Goal: Task Accomplishment & Management: Manage account settings

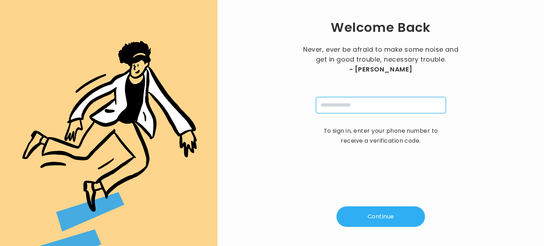
click at [339, 102] on input "tel" at bounding box center [381, 105] width 130 height 16
type input "**********"
click at [372, 215] on button "Continue" at bounding box center [380, 216] width 89 height 21
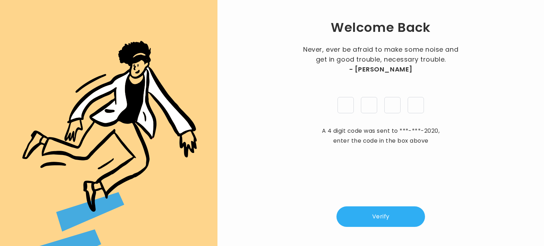
type input "*"
click at [375, 217] on button "Verify" at bounding box center [380, 216] width 89 height 21
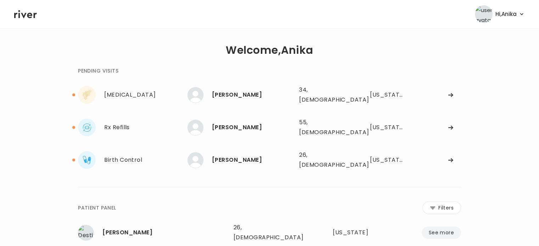
click at [375, 228] on div "[US_STATE]" at bounding box center [357, 233] width 50 height 10
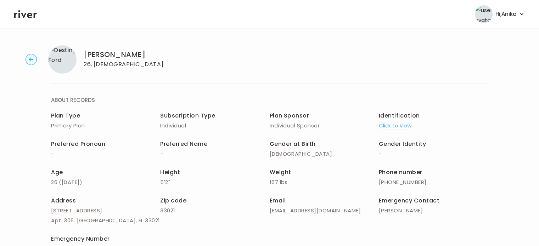
click at [21, 14] on icon at bounding box center [25, 14] width 23 height 11
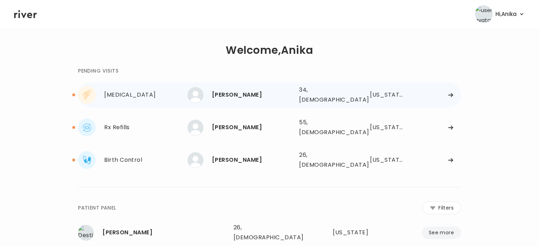
click at [256, 92] on div "[PERSON_NAME]" at bounding box center [252, 95] width 81 height 10
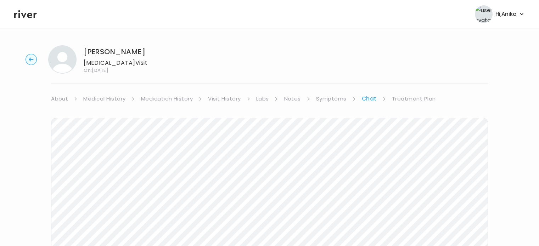
click at [58, 99] on link "About" at bounding box center [59, 99] width 17 height 10
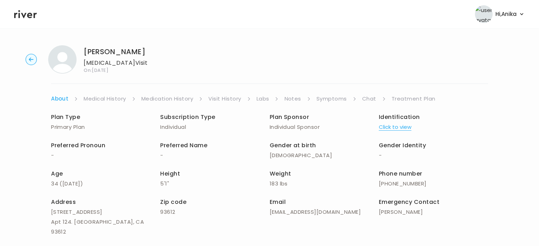
click at [99, 100] on link "Medical History" at bounding box center [105, 99] width 42 height 10
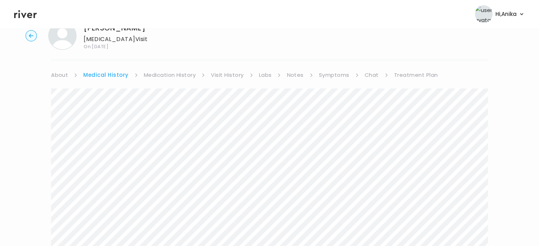
scroll to position [25, 0]
click at [61, 76] on link "About" at bounding box center [59, 73] width 17 height 10
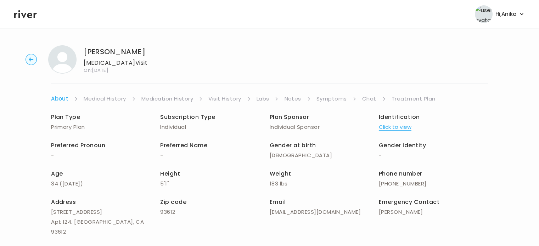
drag, startPoint x: 136, startPoint y: 53, endPoint x: 84, endPoint y: 53, distance: 51.3
click at [84, 53] on div "Niko Hernandez Genital Herpes Visit On: 23 Sep 2025" at bounding box center [269, 59] width 516 height 28
copy h1 "[PERSON_NAME]"
click at [328, 100] on link "Symptoms" at bounding box center [331, 99] width 30 height 10
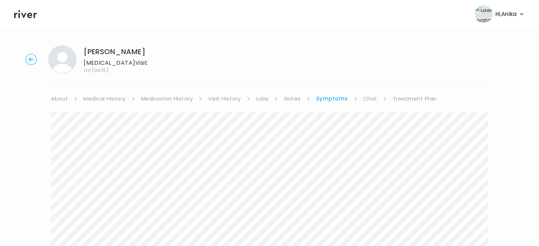
click at [369, 97] on link "Chat" at bounding box center [370, 99] width 14 height 10
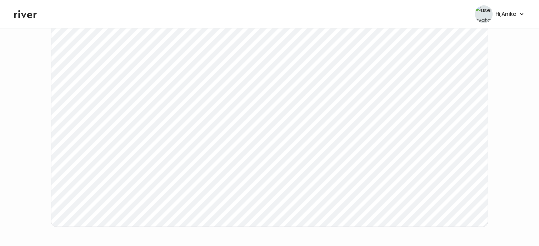
scroll to position [108, 0]
click at [29, 12] on icon at bounding box center [25, 14] width 23 height 11
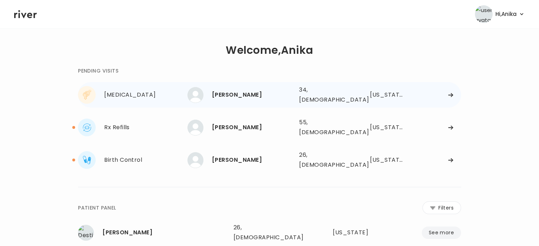
click at [231, 93] on div "[PERSON_NAME]" at bounding box center [252, 95] width 81 height 10
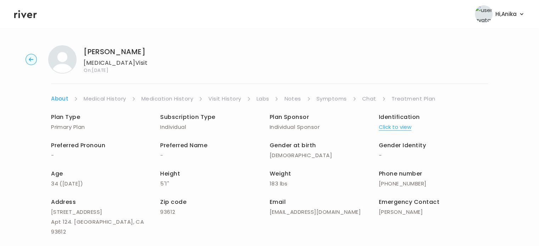
click at [103, 96] on link "Medical History" at bounding box center [105, 99] width 42 height 10
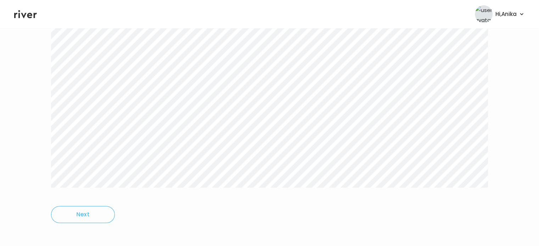
scroll to position [212, 0]
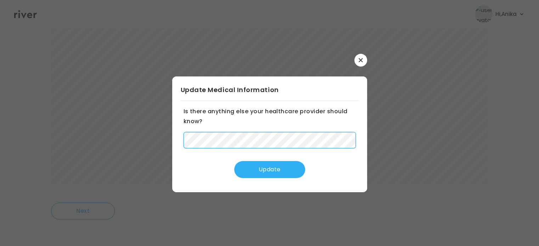
click at [182, 142] on div "Is there anything else your healthcare provider should know? Update" at bounding box center [270, 143] width 178 height 72
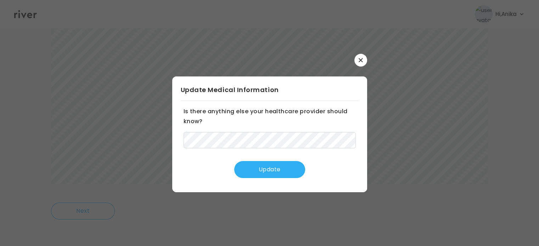
click at [259, 168] on button "Update" at bounding box center [269, 169] width 71 height 17
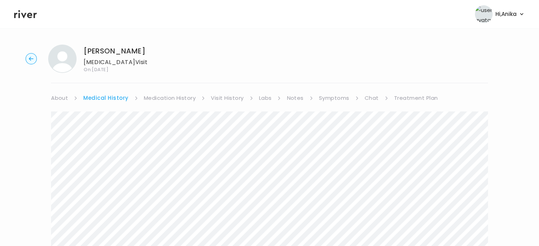
scroll to position [0, 0]
click at [30, 13] on icon at bounding box center [25, 14] width 23 height 8
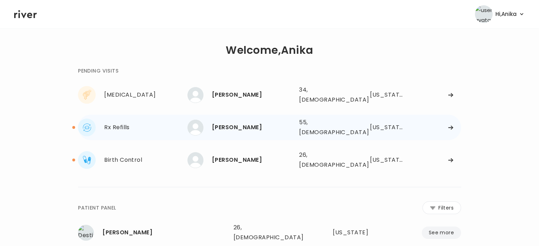
click at [221, 123] on div "[PERSON_NAME]" at bounding box center [252, 128] width 81 height 10
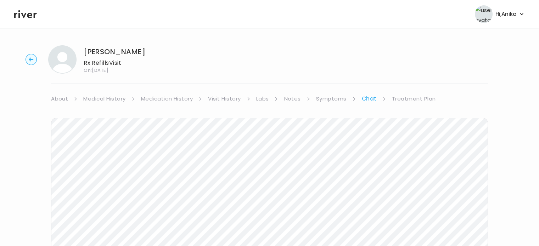
click at [403, 100] on link "Treatment Plan" at bounding box center [414, 99] width 44 height 10
click at [412, 99] on link "Treatment Plan" at bounding box center [414, 99] width 44 height 10
click at [322, 101] on link "Symptoms" at bounding box center [331, 99] width 30 height 10
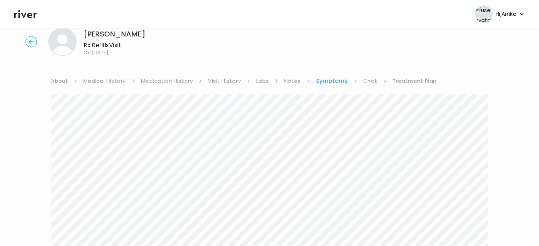
scroll to position [18, 0]
click at [365, 79] on link "Chat" at bounding box center [370, 81] width 14 height 10
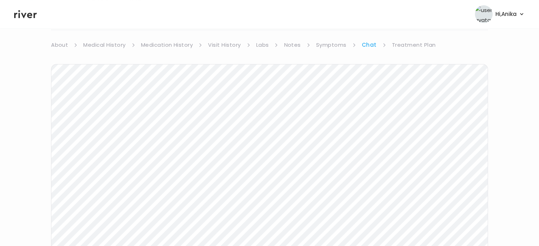
scroll to position [25, 0]
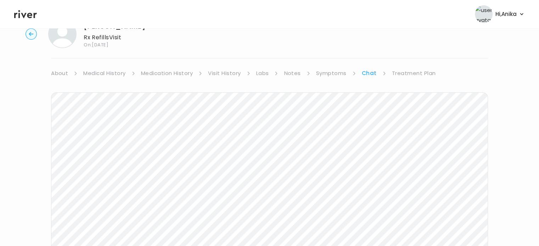
click at [398, 73] on link "Treatment Plan" at bounding box center [414, 73] width 44 height 10
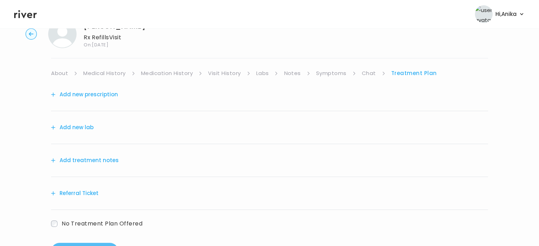
click at [331, 72] on link "Symptoms" at bounding box center [331, 73] width 30 height 10
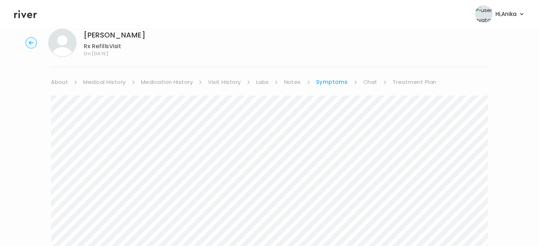
scroll to position [10, 0]
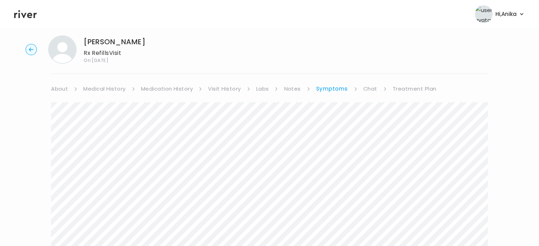
click at [409, 85] on link "Treatment Plan" at bounding box center [414, 89] width 44 height 10
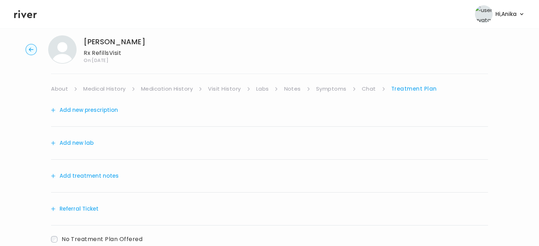
click at [110, 175] on button "Add treatment notes" at bounding box center [85, 176] width 68 height 10
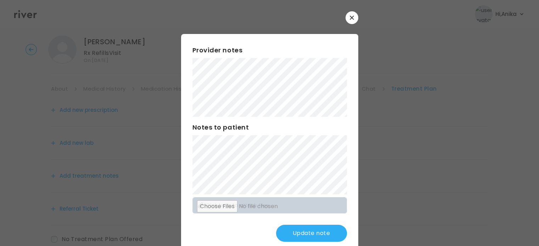
click at [177, 154] on div "​ Provider notes Notes to patient Click here to attach files Update note" at bounding box center [269, 132] width 539 height 265
click at [293, 232] on button "Update note" at bounding box center [311, 233] width 71 height 17
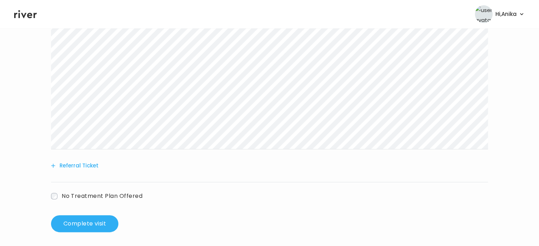
scroll to position [181, 0]
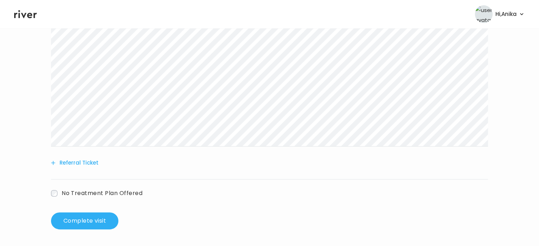
click at [78, 165] on button "Referral Ticket" at bounding box center [74, 163] width 47 height 10
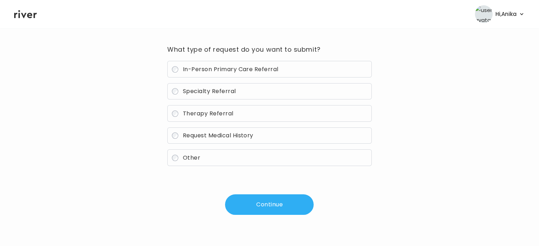
scroll to position [51, 0]
click at [225, 66] on span "In-Person Primary Care Referral" at bounding box center [231, 70] width 96 height 8
click at [250, 199] on button "Continue" at bounding box center [269, 205] width 89 height 21
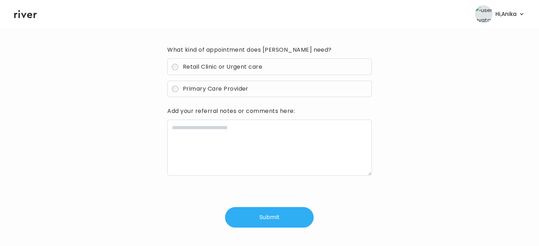
click at [235, 87] on span "Primary Care Provider" at bounding box center [216, 89] width 66 height 8
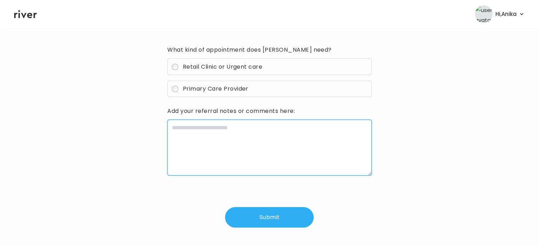
click at [228, 135] on textarea at bounding box center [269, 148] width 204 height 56
type textarea "**********"
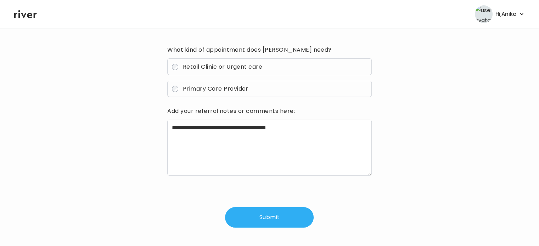
click at [251, 218] on button "Submit" at bounding box center [269, 217] width 89 height 21
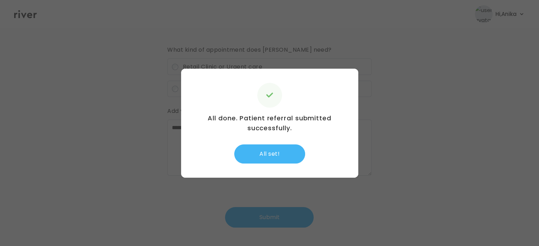
click at [278, 147] on button "All set!" at bounding box center [269, 153] width 71 height 19
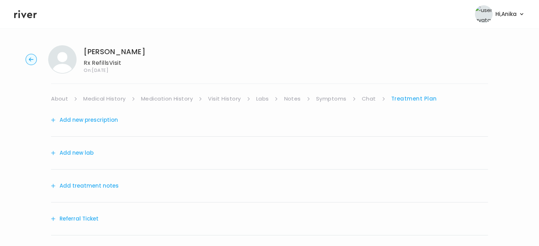
click at [32, 59] on circle "button" at bounding box center [31, 59] width 11 height 11
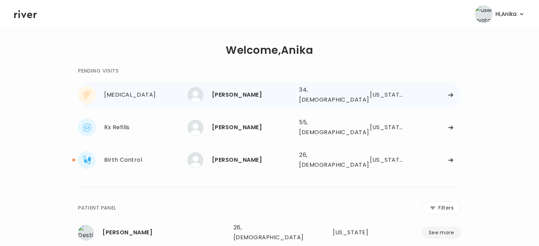
click at [228, 90] on div "[PERSON_NAME]" at bounding box center [252, 95] width 81 height 10
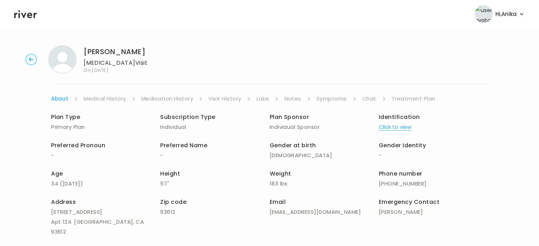
click at [368, 95] on link "Chat" at bounding box center [369, 99] width 14 height 10
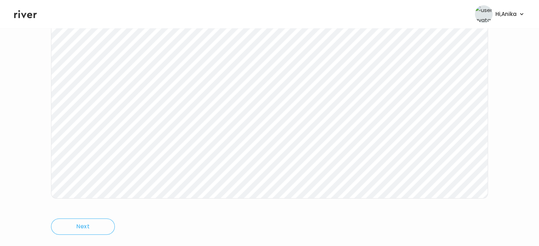
scroll to position [147, 0]
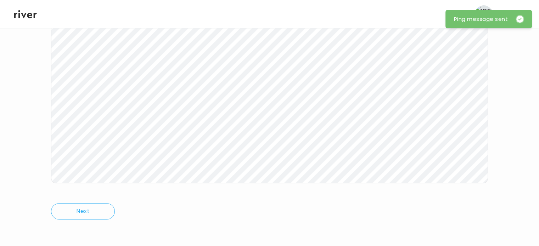
click at [27, 14] on icon at bounding box center [25, 14] width 23 height 11
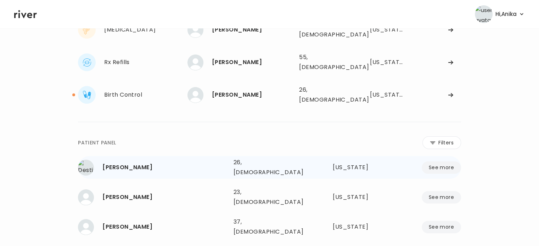
scroll to position [47, 0]
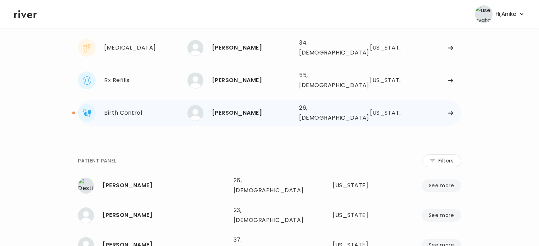
click at [236, 108] on div "[PERSON_NAME]" at bounding box center [252, 113] width 81 height 10
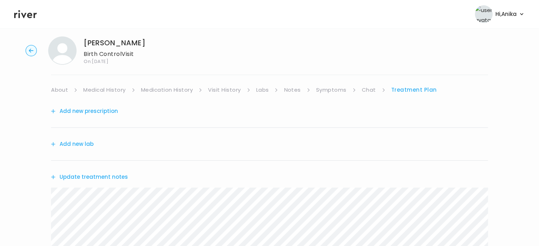
scroll to position [1, 0]
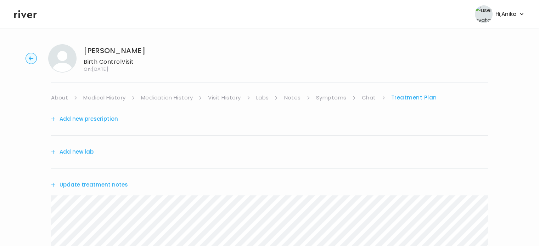
click at [326, 97] on link "Symptoms" at bounding box center [331, 98] width 30 height 10
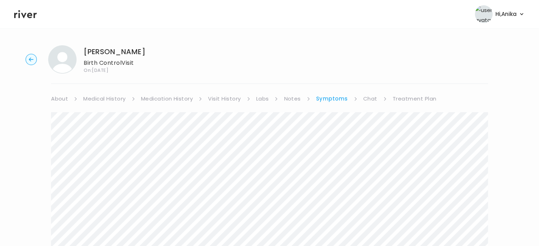
click at [18, 15] on icon at bounding box center [25, 14] width 23 height 8
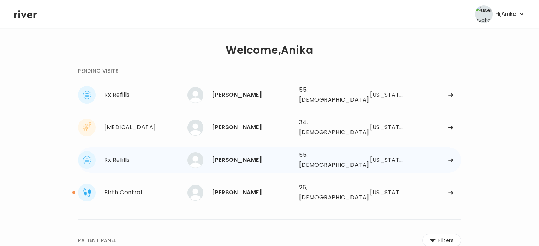
click at [232, 155] on div "[PERSON_NAME]" at bounding box center [252, 160] width 81 height 10
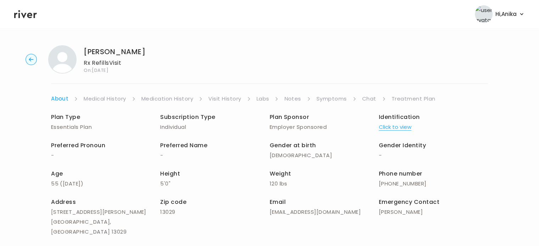
click at [411, 103] on link "Treatment Plan" at bounding box center [413, 99] width 44 height 10
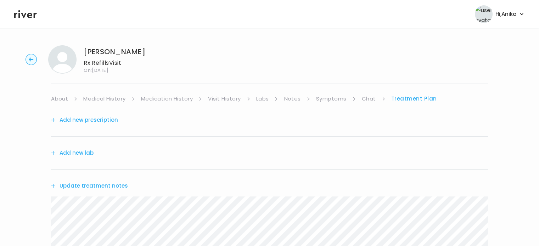
click at [336, 101] on link "Symptoms" at bounding box center [331, 99] width 30 height 10
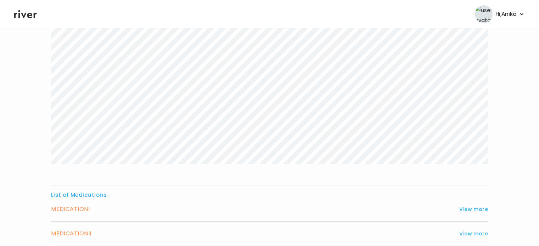
scroll to position [184, 0]
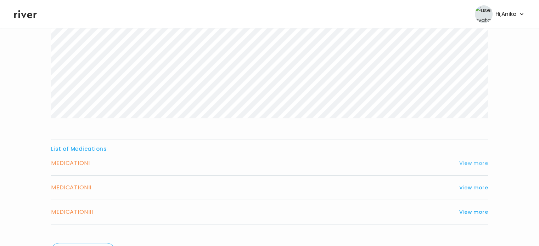
click at [476, 161] on button "View more" at bounding box center [473, 163] width 29 height 8
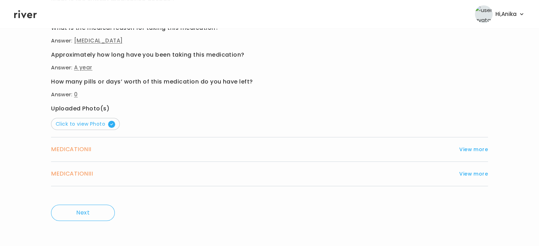
scroll to position [440, 0]
click at [471, 149] on button "View more" at bounding box center [473, 148] width 29 height 8
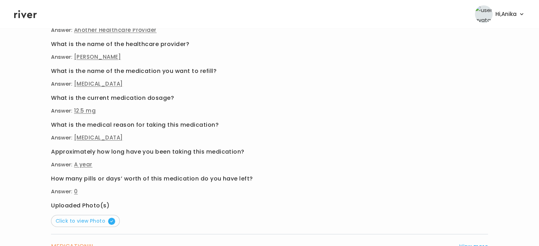
scroll to position [369, 0]
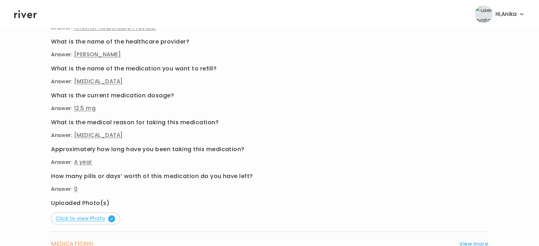
click at [81, 216] on span "Click to view Photo" at bounding box center [85, 218] width 59 height 7
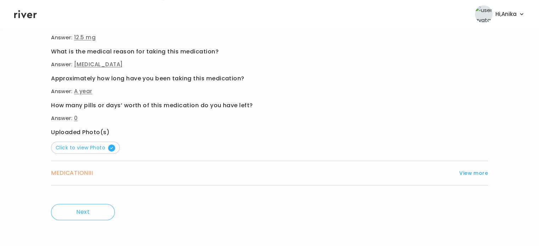
click at [480, 171] on button "View more" at bounding box center [473, 173] width 29 height 8
click at [0, 0] on p "Click to view Photo" at bounding box center [0, 0] width 0 height 0
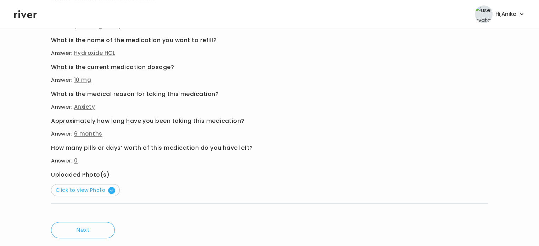
scroll to position [417, 0]
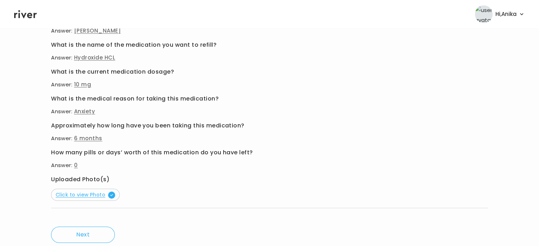
click at [92, 194] on span "Click to view Photo" at bounding box center [85, 194] width 59 height 7
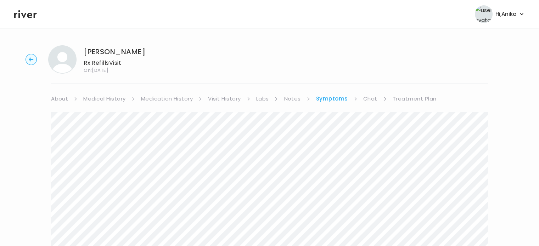
scroll to position [0, 0]
click at [31, 12] on icon at bounding box center [25, 14] width 23 height 11
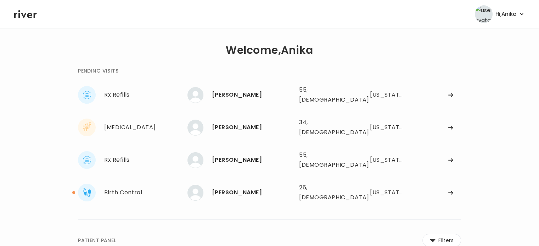
click at [20, 16] on icon at bounding box center [25, 14] width 23 height 8
click at [233, 155] on div "[PERSON_NAME]" at bounding box center [252, 160] width 81 height 10
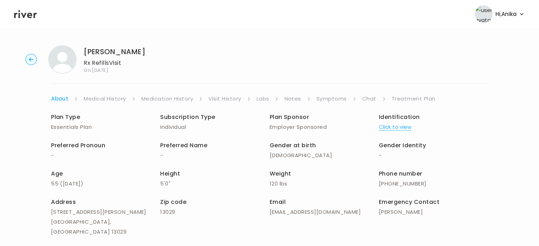
click at [399, 98] on link "Treatment Plan" at bounding box center [413, 99] width 44 height 10
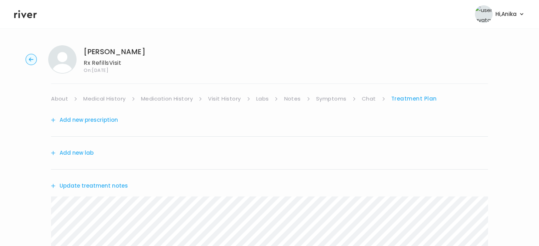
click at [93, 122] on button "Add new prescription" at bounding box center [84, 120] width 67 height 10
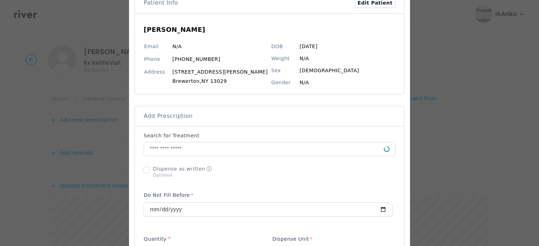
scroll to position [58, 0]
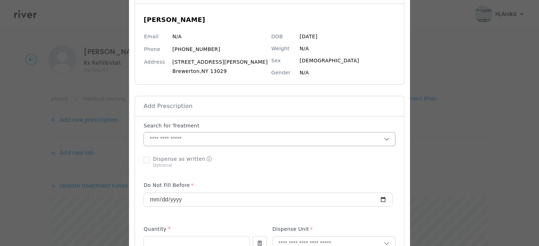
click at [200, 141] on input "text" at bounding box center [263, 138] width 239 height 13
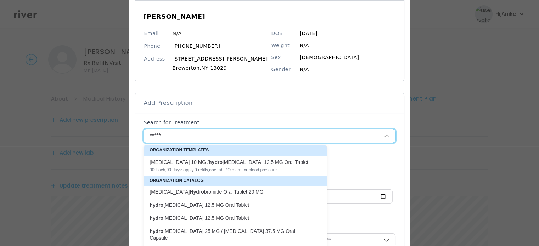
scroll to position [66, 0]
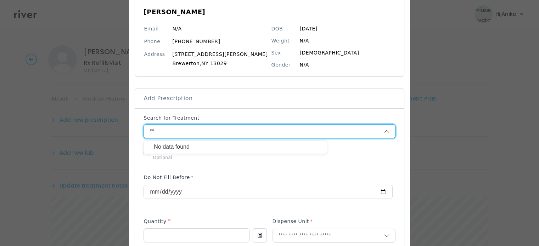
type input "*"
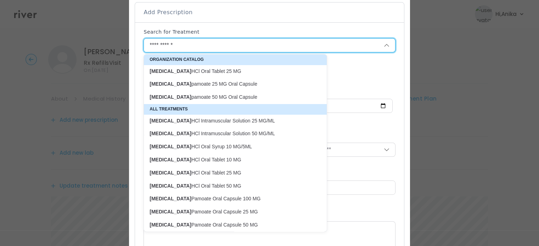
scroll to position [164, 0]
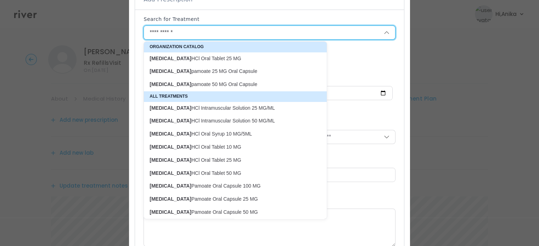
click at [204, 147] on p "hydrOXYzine HCl Oral Tablet 10 MG" at bounding box center [230, 147] width 163 height 7
type input "**********"
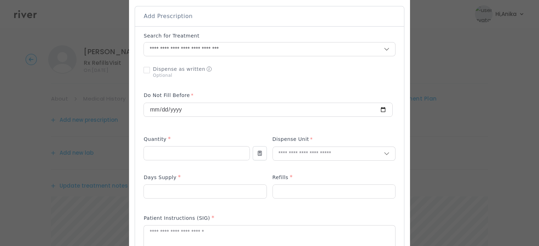
scroll to position [137, 0]
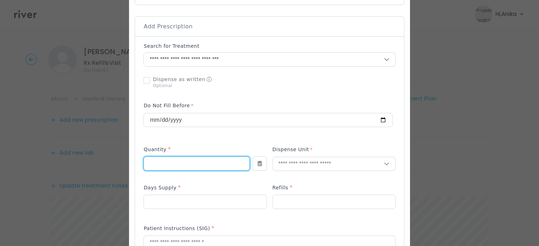
click at [193, 163] on input "number" at bounding box center [196, 163] width 105 height 13
type input "**"
click at [290, 158] on input "text" at bounding box center [328, 163] width 111 height 13
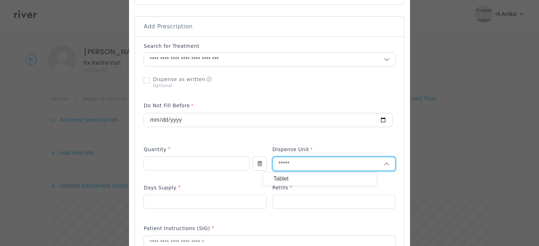
type input "*****"
click at [287, 178] on p "Tablet" at bounding box center [319, 179] width 93 height 10
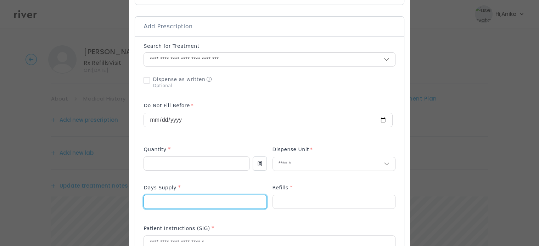
click at [216, 203] on input "number" at bounding box center [205, 201] width 122 height 13
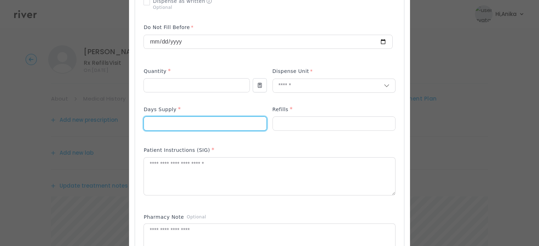
scroll to position [216, 0]
type input "**"
click at [298, 131] on p at bounding box center [333, 134] width 123 height 7
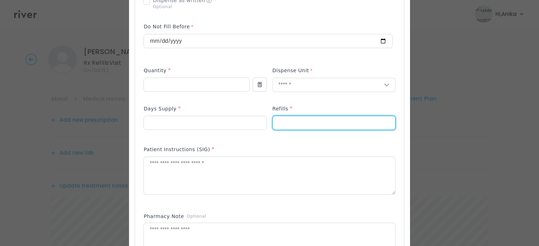
click at [298, 123] on input "number" at bounding box center [334, 122] width 122 height 13
type input "*"
click at [286, 164] on textarea at bounding box center [269, 176] width 251 height 38
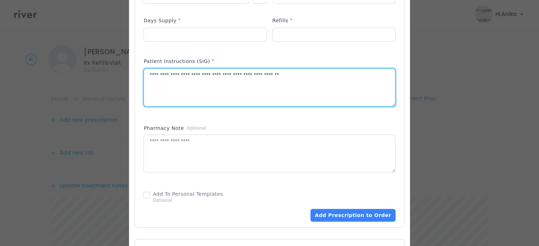
scroll to position [316, 0]
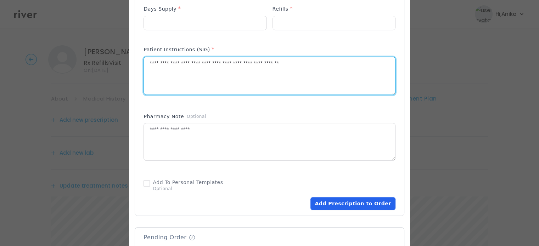
type textarea "**********"
click at [322, 209] on button "Add Prescription to Order" at bounding box center [352, 203] width 85 height 13
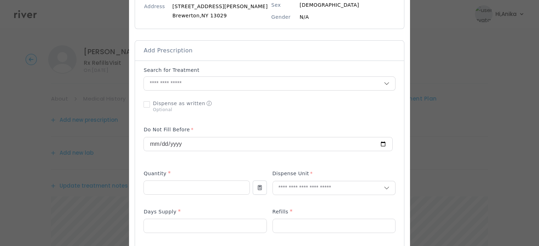
scroll to position [99, 0]
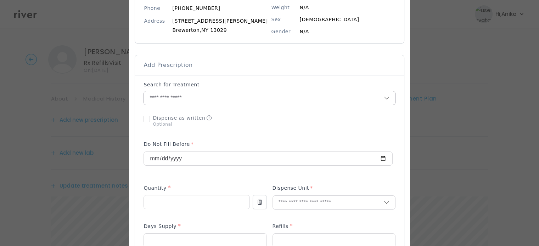
click at [207, 101] on input "text" at bounding box center [263, 97] width 239 height 13
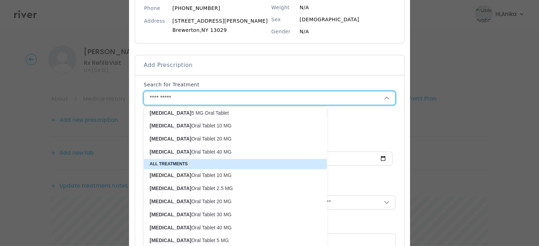
scroll to position [83, 0]
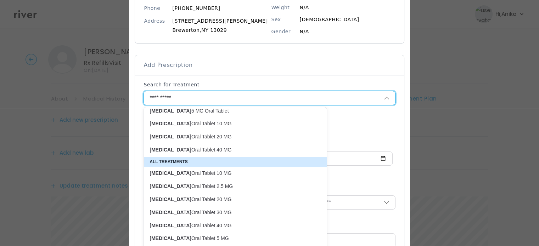
click at [198, 202] on p "Lisinopril Oral Tablet 20 MG" at bounding box center [230, 199] width 163 height 7
type input "**********"
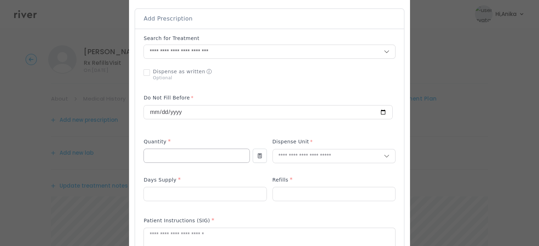
scroll to position [147, 0]
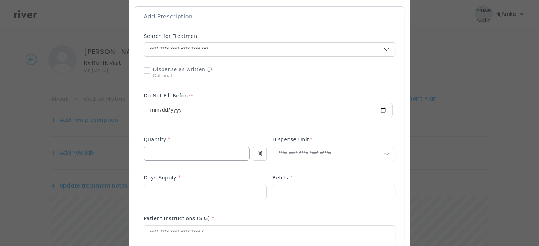
click at [214, 147] on input "number" at bounding box center [196, 153] width 105 height 13
type input "**"
click at [280, 155] on input "text" at bounding box center [328, 153] width 111 height 13
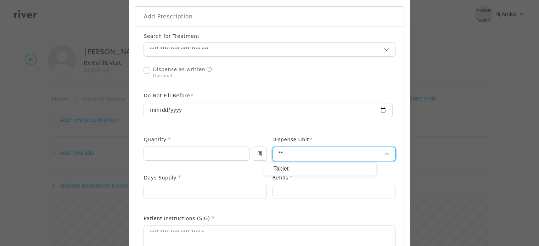
type input "**"
click at [297, 168] on p "Tablet" at bounding box center [319, 169] width 93 height 10
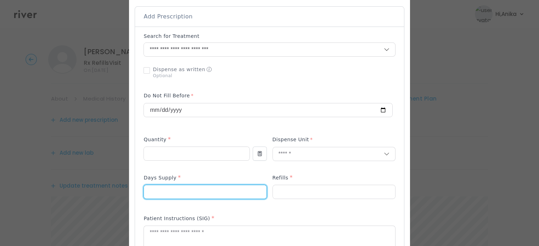
click at [215, 189] on input "number" at bounding box center [205, 191] width 122 height 13
type input "**"
click at [268, 192] on div at bounding box center [268, 191] width 251 height 34
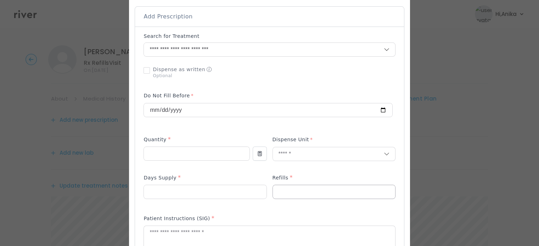
click at [273, 192] on input "number" at bounding box center [334, 191] width 122 height 13
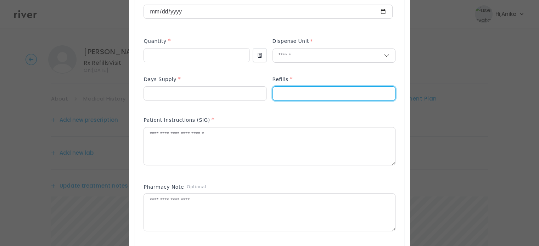
scroll to position [246, 0]
type input "*"
click at [240, 158] on textarea at bounding box center [269, 146] width 251 height 38
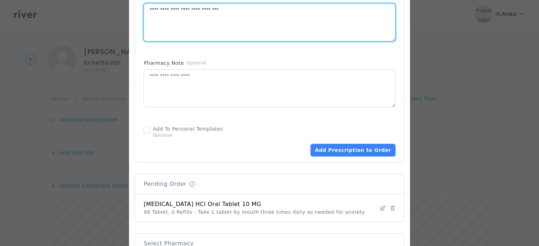
scroll to position [371, 0]
type textarea "**********"
click at [332, 149] on button "Add Prescription to Order" at bounding box center [352, 149] width 85 height 13
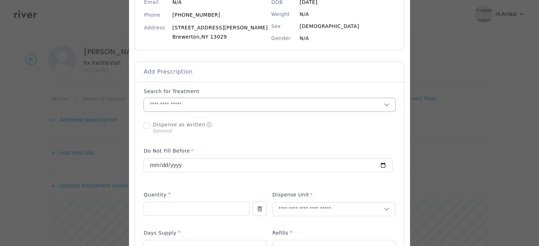
scroll to position [89, 0]
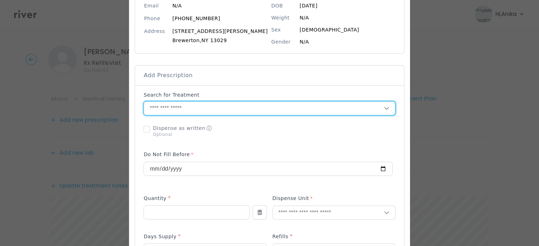
click at [191, 110] on input "text" at bounding box center [263, 108] width 239 height 13
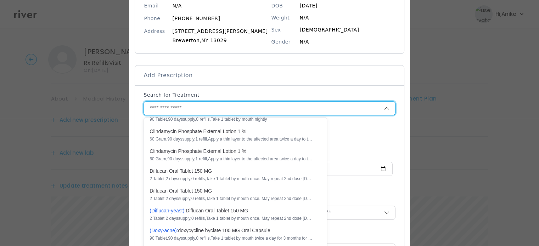
scroll to position [0, 0]
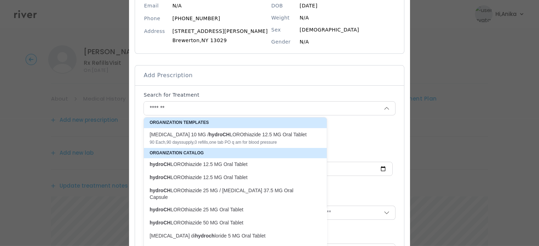
click at [227, 165] on p "hydroCH LOROthiazide 12.5 MG Oral Tablet" at bounding box center [230, 164] width 163 height 7
type input "**********"
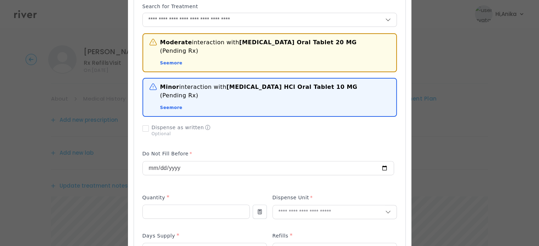
scroll to position [183, 0]
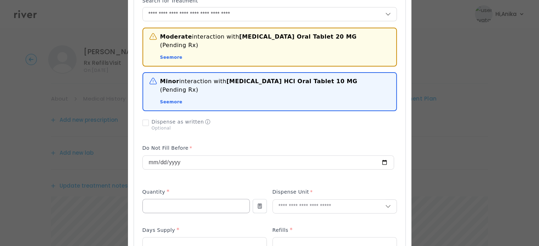
click at [192, 199] on input "number" at bounding box center [196, 205] width 107 height 13
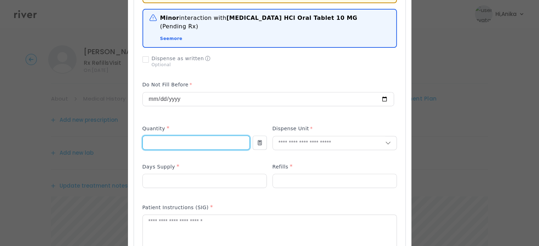
scroll to position [246, 0]
type input "**"
click at [310, 136] on input "text" at bounding box center [329, 142] width 112 height 13
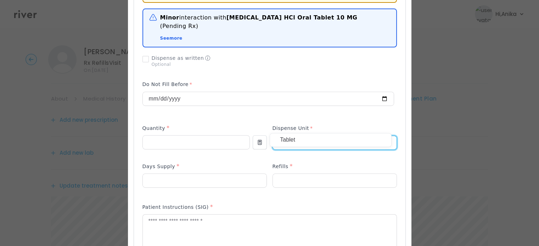
type input "******"
click at [305, 136] on p "Tablet" at bounding box center [330, 140] width 101 height 10
click at [189, 174] on input "number" at bounding box center [205, 180] width 124 height 13
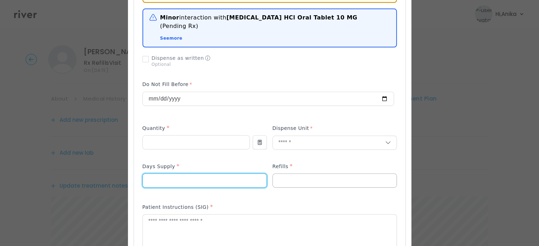
type input "**"
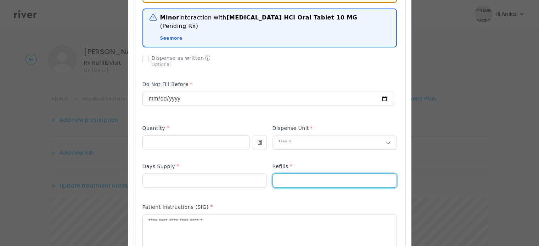
click at [289, 174] on input "number" at bounding box center [335, 180] width 124 height 13
type input "*"
click at [247, 219] on textarea at bounding box center [270, 234] width 254 height 38
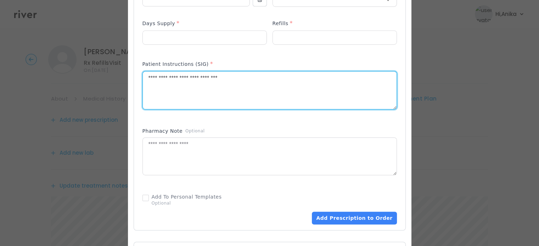
scroll to position [455, 0]
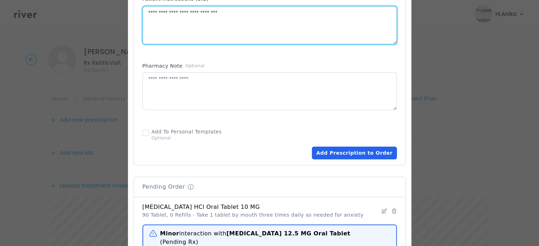
type textarea "**********"
click at [362, 147] on button "Add Prescription to Order" at bounding box center [354, 153] width 85 height 13
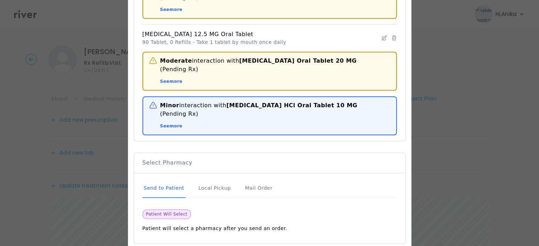
scroll to position [687, 0]
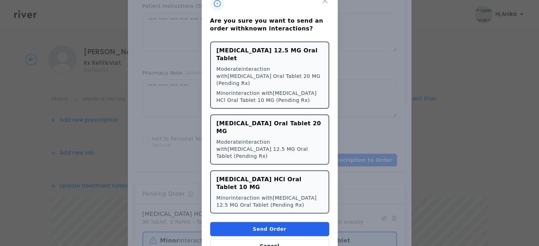
scroll to position [365, 0]
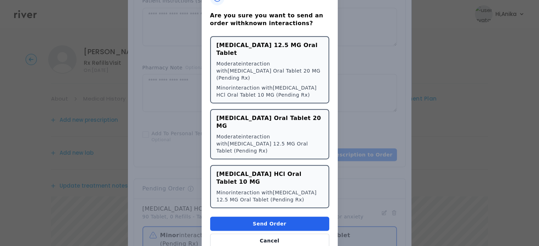
click at [262, 217] on button "Send Order" at bounding box center [269, 224] width 119 height 14
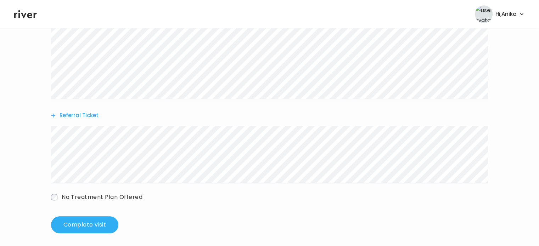
scroll to position [446, 0]
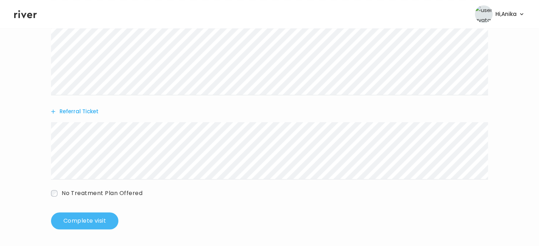
click at [77, 223] on button "Complete visit" at bounding box center [84, 220] width 67 height 17
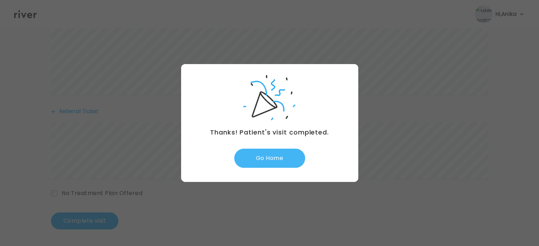
click at [267, 158] on button "Go Home" at bounding box center [269, 158] width 71 height 19
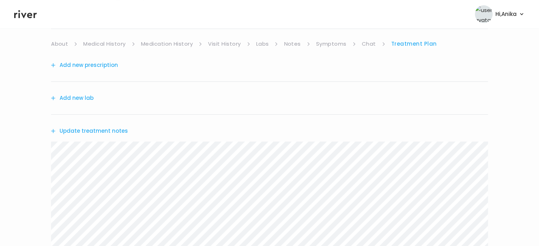
scroll to position [57, 0]
click at [105, 124] on button "Update treatment notes" at bounding box center [89, 129] width 77 height 10
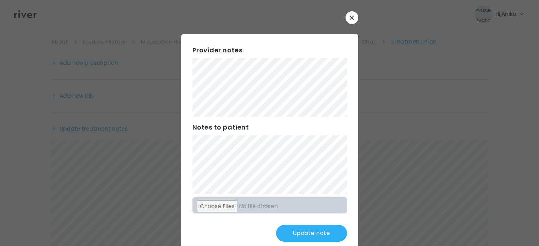
click at [306, 229] on button "Update note" at bounding box center [311, 233] width 71 height 17
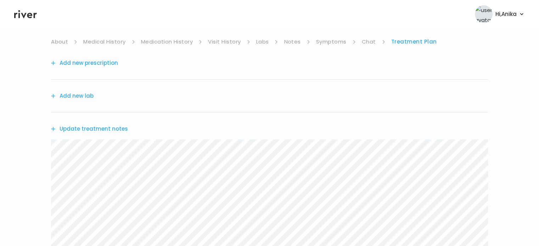
click at [326, 40] on link "Symptoms" at bounding box center [331, 42] width 30 height 10
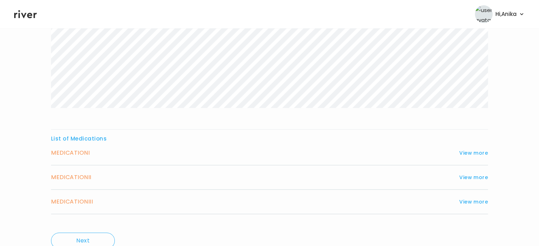
scroll to position [209, 0]
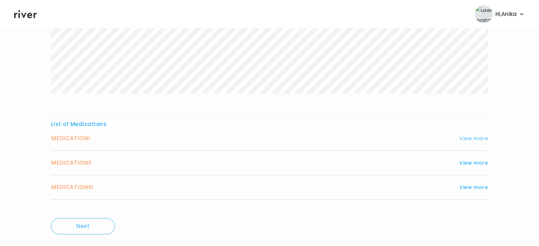
click at [471, 134] on button "View more" at bounding box center [473, 138] width 29 height 8
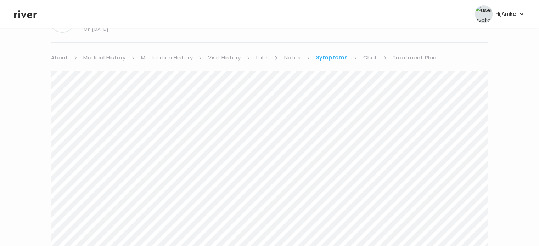
scroll to position [0, 0]
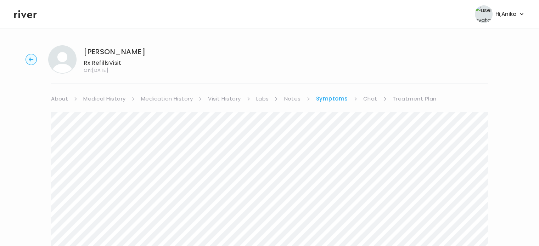
click at [403, 96] on link "Treatment Plan" at bounding box center [414, 99] width 44 height 10
click at [103, 184] on button "Update treatment notes" at bounding box center [89, 186] width 77 height 10
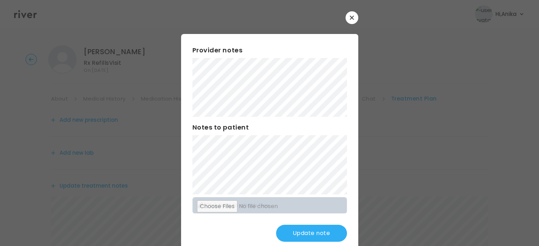
click at [299, 236] on button "Update note" at bounding box center [311, 233] width 71 height 17
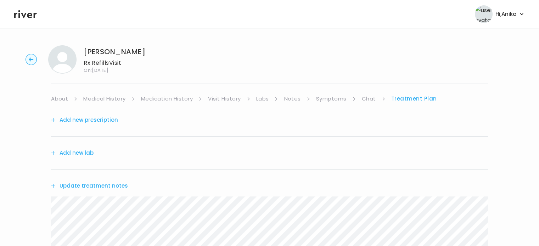
click at [108, 184] on button "Update treatment notes" at bounding box center [89, 186] width 77 height 10
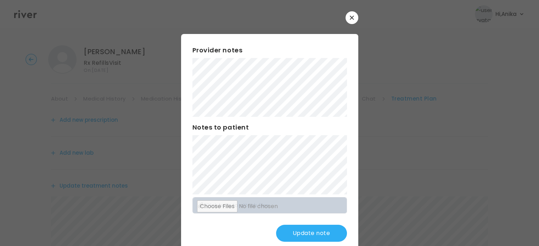
click at [306, 232] on button "Update note" at bounding box center [311, 233] width 71 height 17
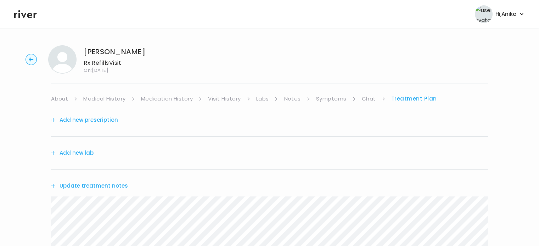
click at [99, 123] on button "Add new prescription" at bounding box center [84, 120] width 67 height 10
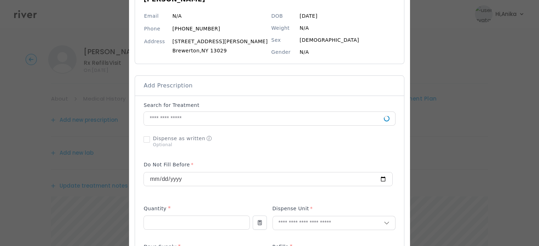
scroll to position [86, 0]
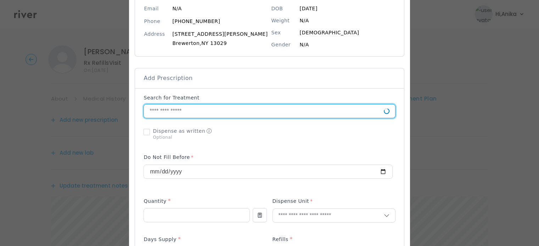
click at [231, 104] on input "text" at bounding box center [263, 110] width 239 height 13
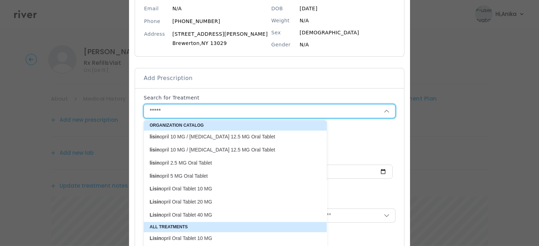
scroll to position [51, 0]
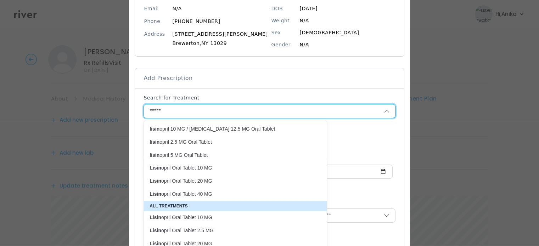
click at [207, 181] on p "Lisin opril Oral Tablet 20 MG" at bounding box center [230, 181] width 163 height 7
type input "**********"
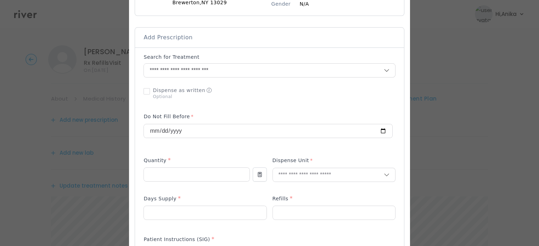
scroll to position [141, 0]
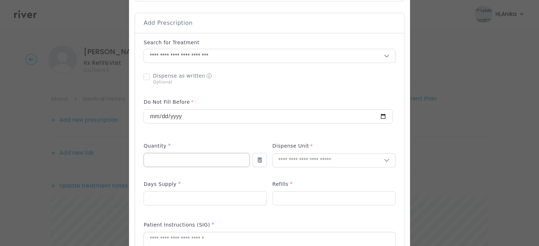
click at [196, 161] on input "number" at bounding box center [196, 159] width 105 height 13
type input "**"
click at [300, 167] on div "Dispense Unit" at bounding box center [333, 159] width 123 height 34
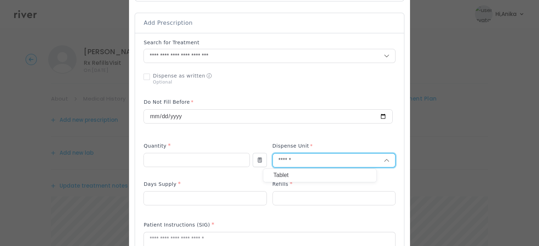
type input "******"
click at [295, 172] on p "Tablet" at bounding box center [319, 175] width 93 height 10
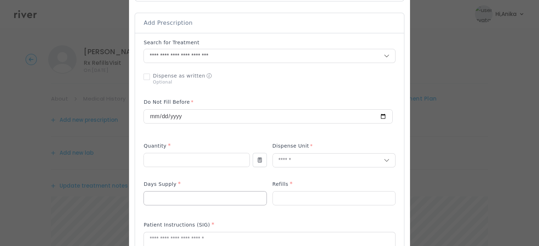
click at [224, 199] on input "number" at bounding box center [205, 198] width 122 height 13
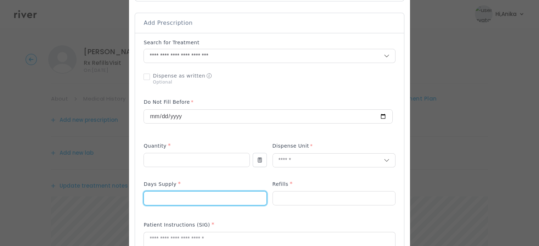
type input "**"
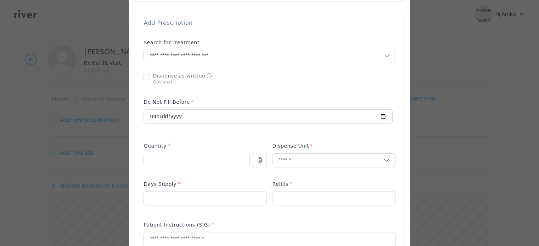
click at [300, 189] on div "Refills *" at bounding box center [333, 185] width 123 height 11
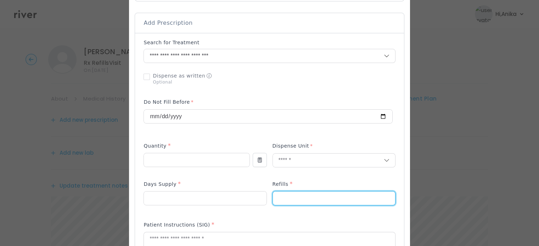
click at [293, 199] on input "number" at bounding box center [334, 198] width 122 height 13
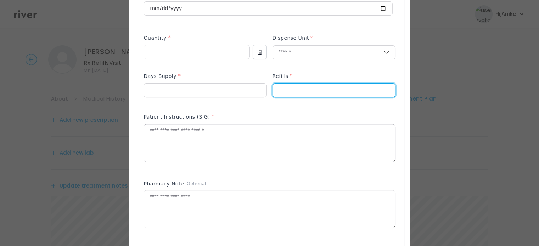
scroll to position [249, 0]
type input "*"
click at [240, 150] on textarea at bounding box center [269, 143] width 251 height 38
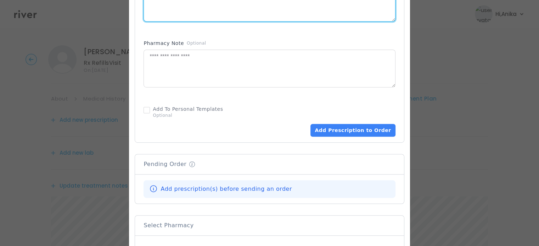
scroll to position [394, 0]
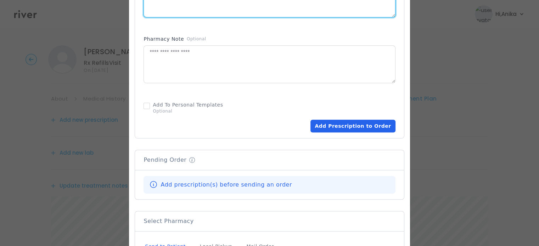
type textarea "**********"
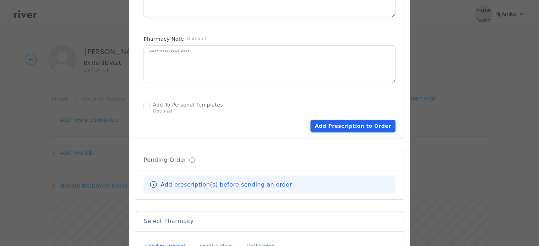
click at [344, 131] on button "Add Prescription to Order" at bounding box center [352, 126] width 85 height 13
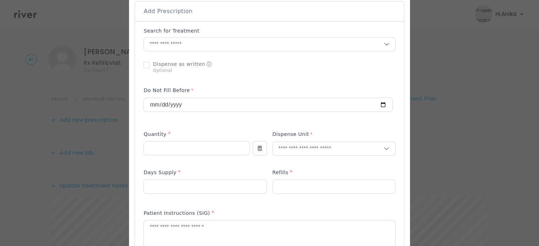
scroll to position [143, 0]
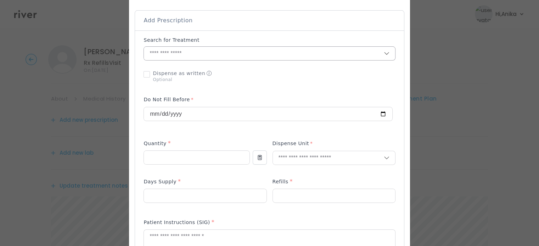
click at [224, 53] on input "text" at bounding box center [263, 53] width 239 height 13
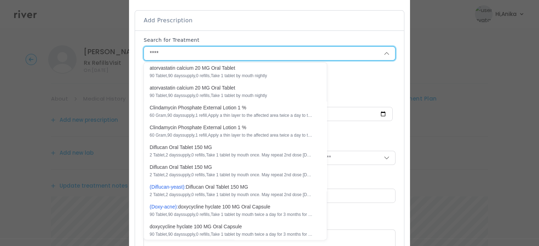
scroll to position [0, 0]
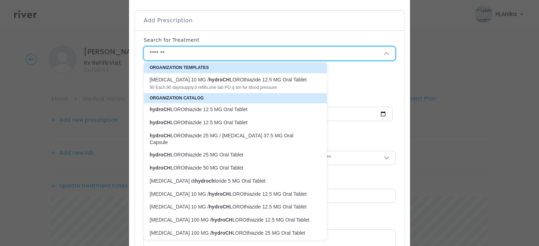
click at [237, 108] on p "hydroCH LOROthiazide 12.5 MG Oral Tablet" at bounding box center [230, 109] width 163 height 7
type input "**********"
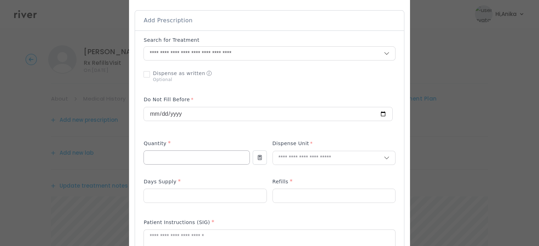
click at [187, 154] on input "number" at bounding box center [196, 157] width 105 height 13
type input "**"
click at [281, 150] on label "Dispense Unit" at bounding box center [292, 145] width 40 height 10
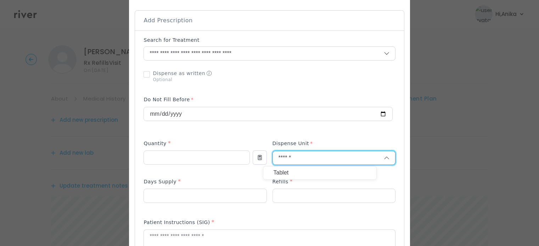
type input "******"
click at [287, 170] on p "Tablet" at bounding box center [319, 173] width 93 height 10
click at [287, 170] on div "Tablet" at bounding box center [320, 173] width 114 height 14
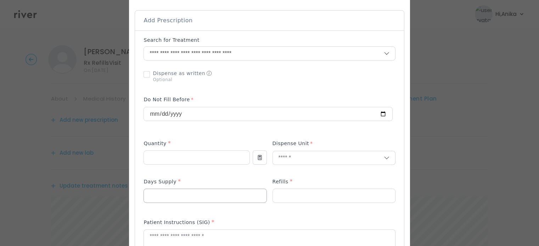
click at [214, 199] on input "number" at bounding box center [205, 195] width 122 height 13
type input "**"
click at [290, 191] on input "number" at bounding box center [334, 195] width 122 height 13
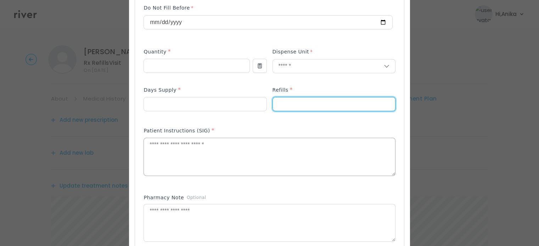
scroll to position [236, 0]
type input "*"
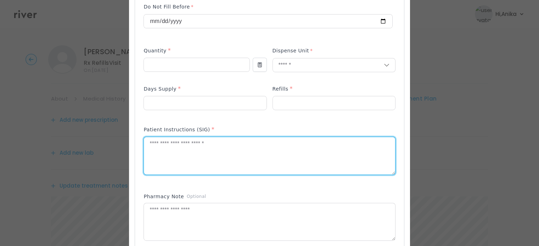
click at [239, 170] on textarea at bounding box center [269, 156] width 251 height 38
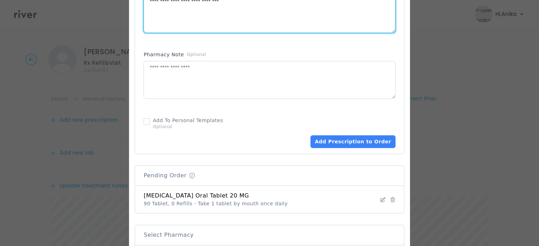
scroll to position [408, 0]
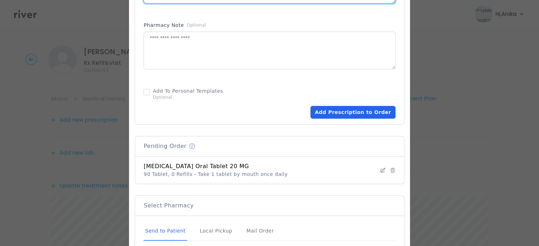
type textarea "**********"
click at [338, 116] on button "Add Prescription to Order" at bounding box center [352, 112] width 85 height 13
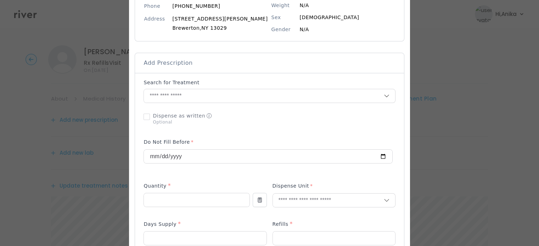
scroll to position [101, 0]
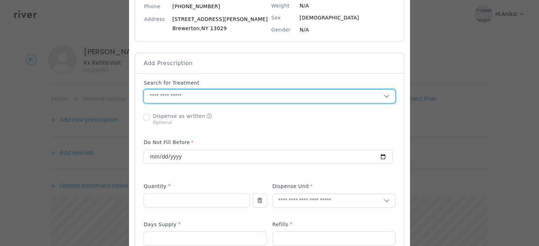
click at [197, 95] on input "text" at bounding box center [263, 96] width 239 height 13
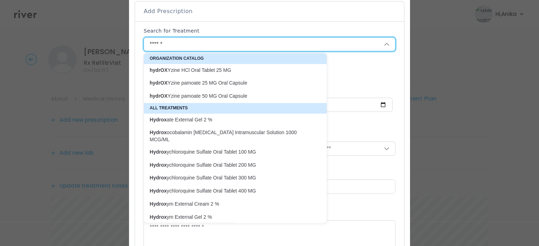
scroll to position [152, 0]
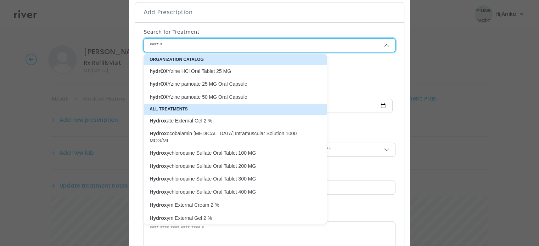
type input "*****"
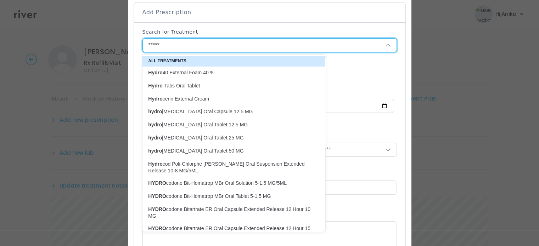
scroll to position [272, 0]
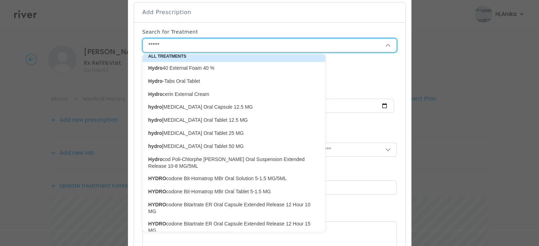
drag, startPoint x: 172, startPoint y: 41, endPoint x: 144, endPoint y: 45, distance: 29.0
click at [144, 45] on input "*****" at bounding box center [255, 45] width 225 height 13
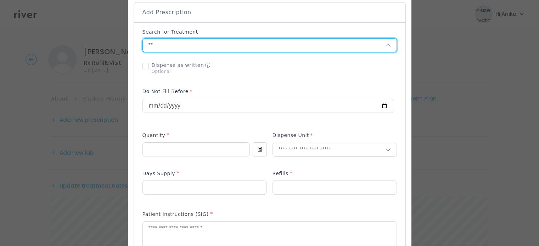
type input "*"
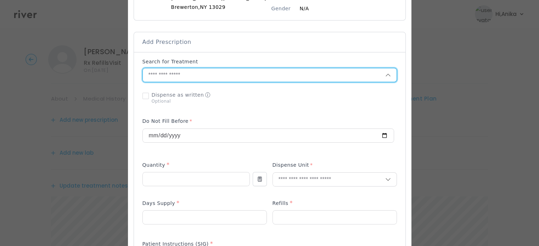
scroll to position [110, 0]
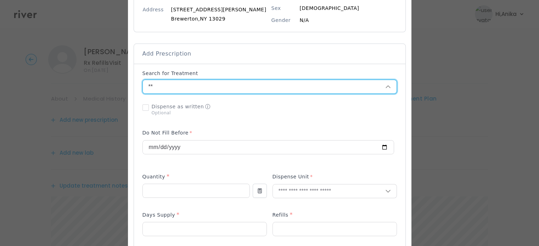
type input "*"
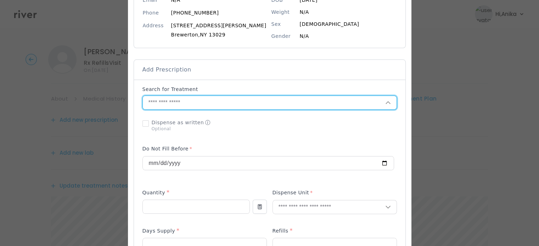
scroll to position [92, 0]
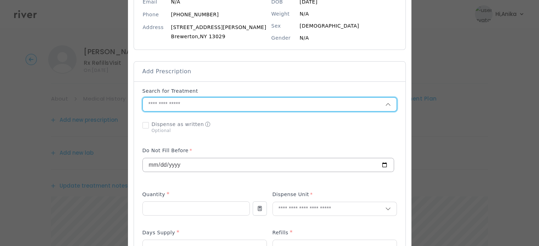
click at [195, 168] on input "**********" at bounding box center [268, 164] width 251 height 13
click at [199, 100] on input "text" at bounding box center [264, 104] width 242 height 13
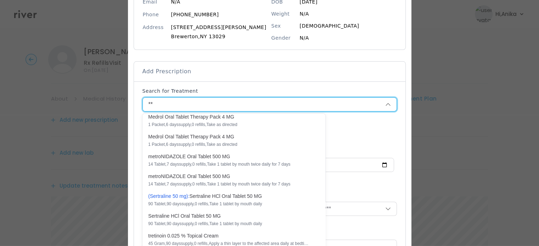
scroll to position [0, 0]
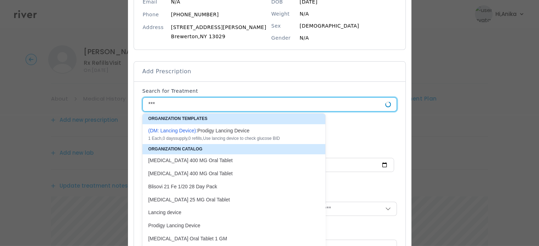
type input "****"
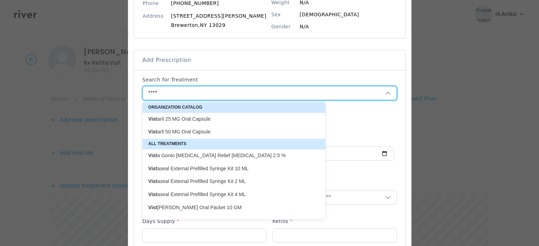
scroll to position [103, 0]
drag, startPoint x: 158, startPoint y: 93, endPoint x: 142, endPoint y: 95, distance: 16.0
click at [143, 95] on input "****" at bounding box center [255, 93] width 225 height 13
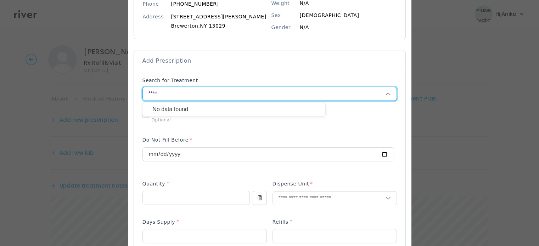
type input "***"
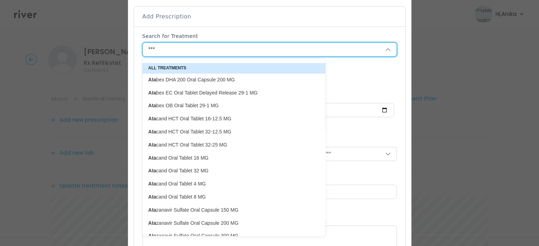
scroll to position [147, 0]
drag, startPoint x: 156, startPoint y: 47, endPoint x: 144, endPoint y: 49, distance: 11.9
click at [144, 49] on input "***" at bounding box center [255, 49] width 225 height 13
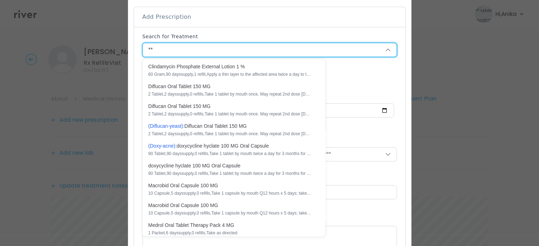
scroll to position [0, 0]
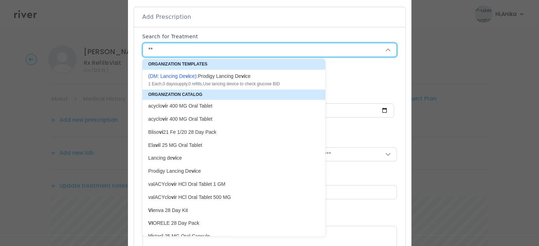
type input "*"
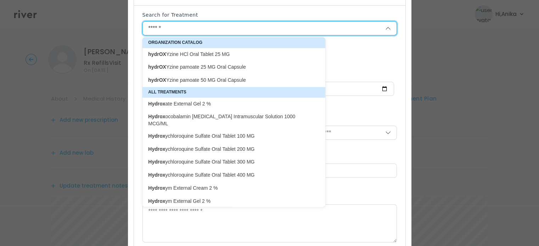
scroll to position [163, 0]
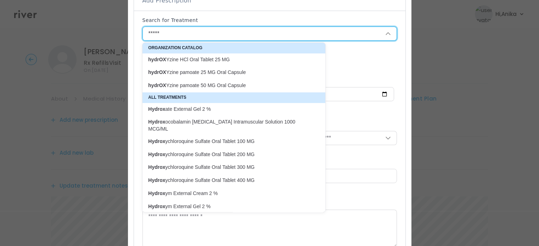
type input "****"
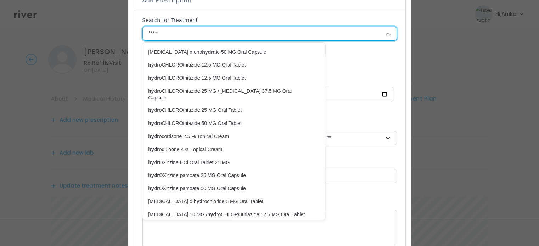
scroll to position [84, 0]
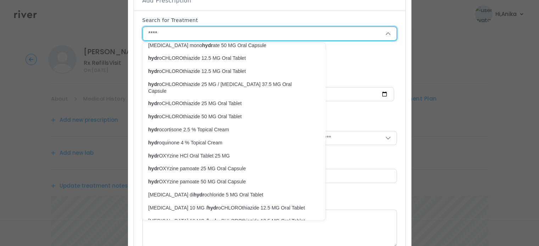
drag, startPoint x: 154, startPoint y: 35, endPoint x: 148, endPoint y: 35, distance: 6.0
click at [148, 35] on input "****" at bounding box center [255, 33] width 225 height 13
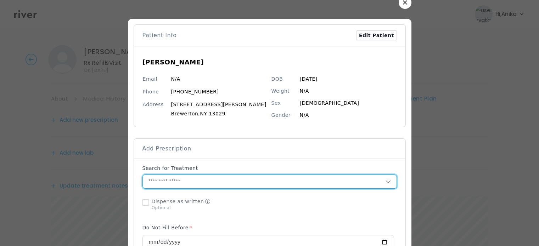
scroll to position [0, 0]
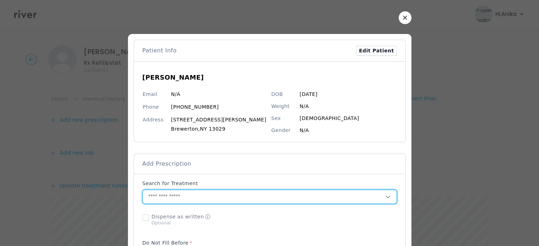
click at [405, 17] on button "button" at bounding box center [404, 17] width 13 height 13
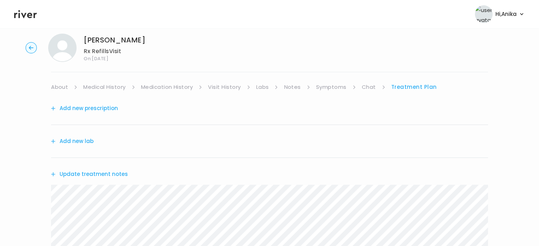
scroll to position [15, 0]
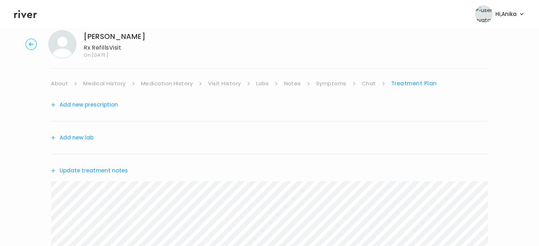
click at [35, 19] on icon at bounding box center [25, 14] width 23 height 11
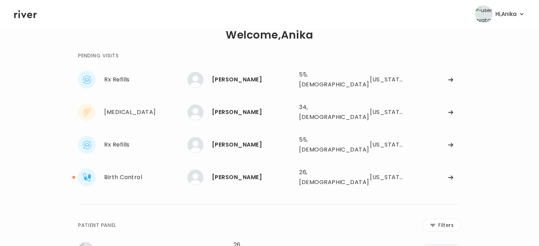
click at [30, 15] on icon at bounding box center [25, 14] width 23 height 11
